Goal: Task Accomplishment & Management: Manage account settings

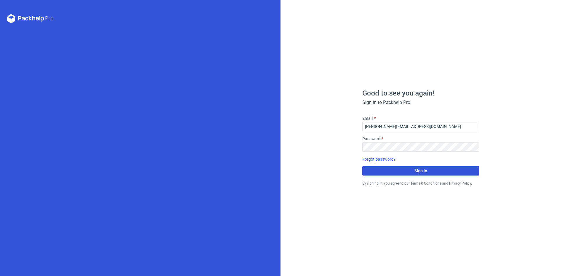
click at [414, 171] on button "Sign in" at bounding box center [421, 170] width 117 height 9
